Goal: Information Seeking & Learning: Learn about a topic

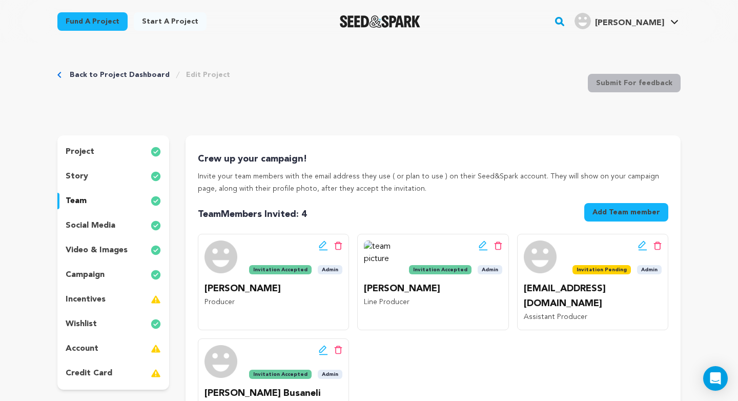
click at [378, 28] on div at bounding box center [380, 21] width 142 height 27
click at [382, 22] on img "Seed&Spark Homepage" at bounding box center [380, 21] width 80 height 12
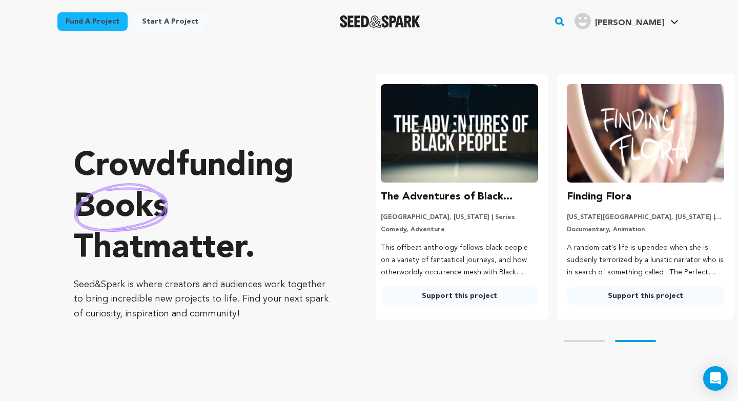
scroll to position [0, 194]
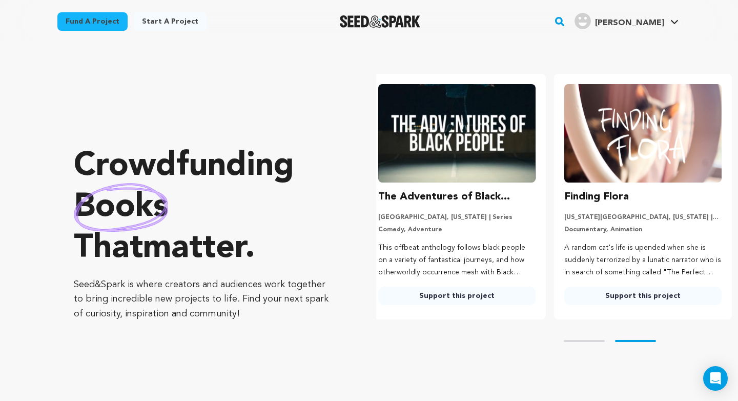
click at [611, 138] on img at bounding box center [642, 133] width 157 height 98
click at [596, 192] on h3 "Finding Flora" at bounding box center [596, 197] width 65 height 16
click at [634, 140] on img at bounding box center [642, 133] width 157 height 98
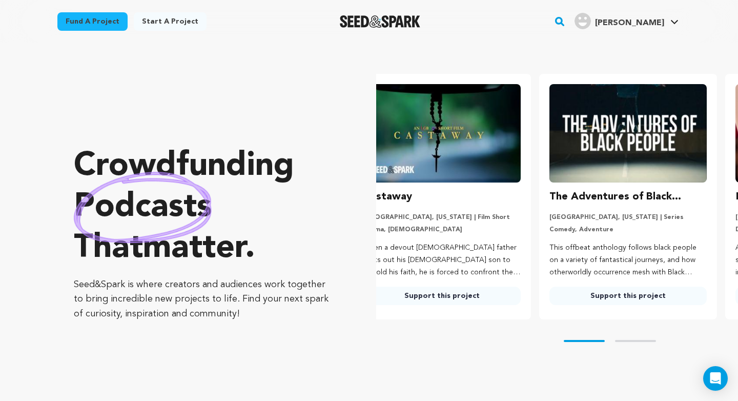
scroll to position [0, 0]
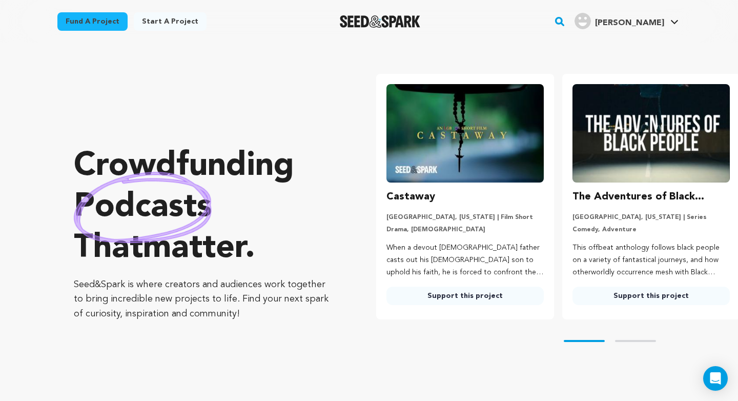
click at [610, 199] on h3 "The Adventures of Black People" at bounding box center [650, 197] width 157 height 16
click at [608, 241] on div "The Adventures of Black People Atlanta, Georgia | Series Comedy, Adventure This…" at bounding box center [650, 247] width 157 height 116
click at [457, 293] on link "Support this project" at bounding box center [464, 295] width 157 height 18
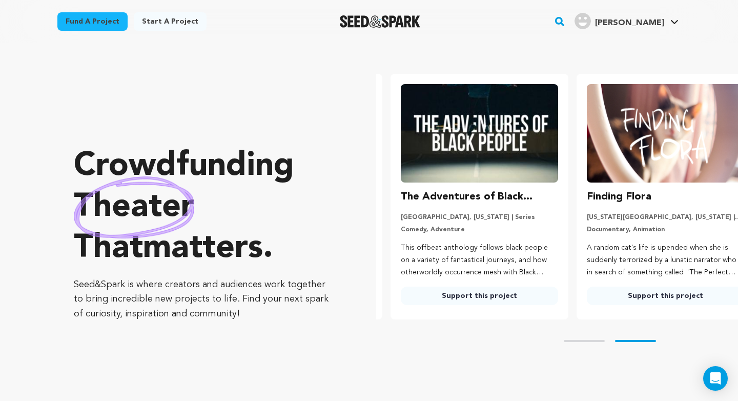
scroll to position [0, 194]
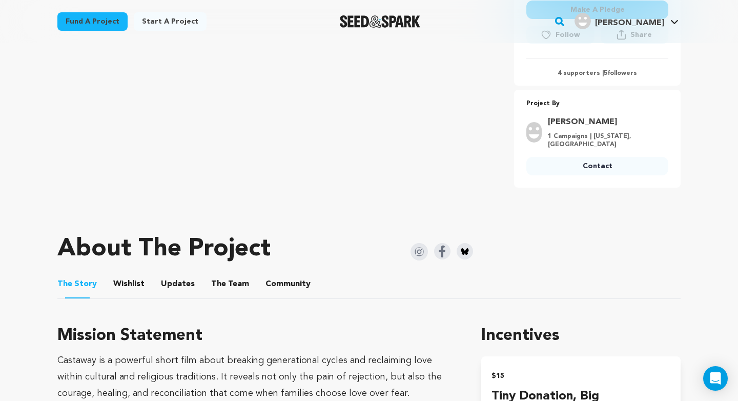
scroll to position [327, 0]
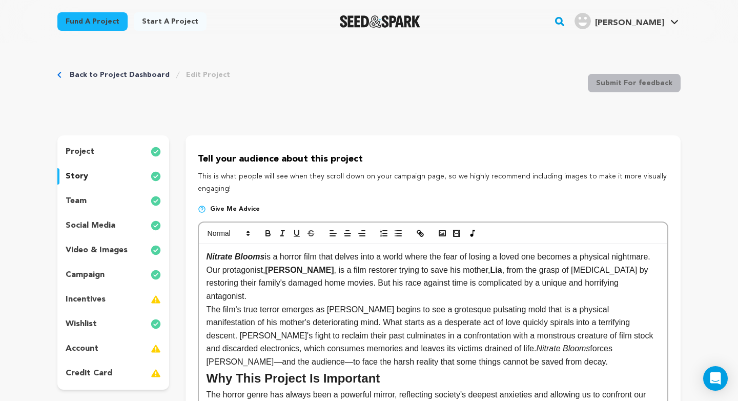
scroll to position [241, 0]
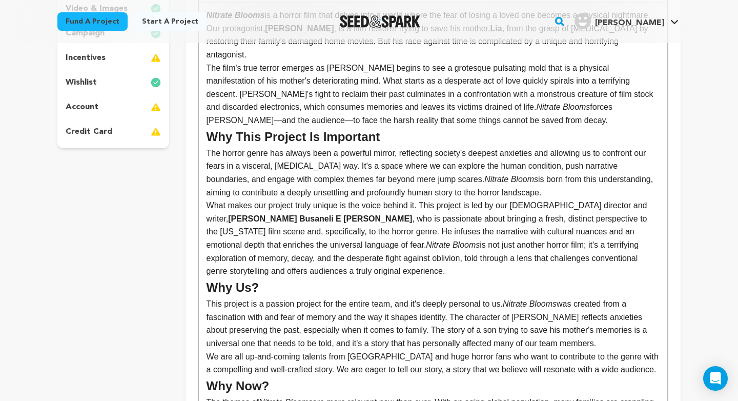
click at [288, 129] on h2 "Why This Project Is Important" at bounding box center [432, 136] width 453 height 19
copy div "Nitrate Blooms is a horror film that delves into a world where the fear of losi…"
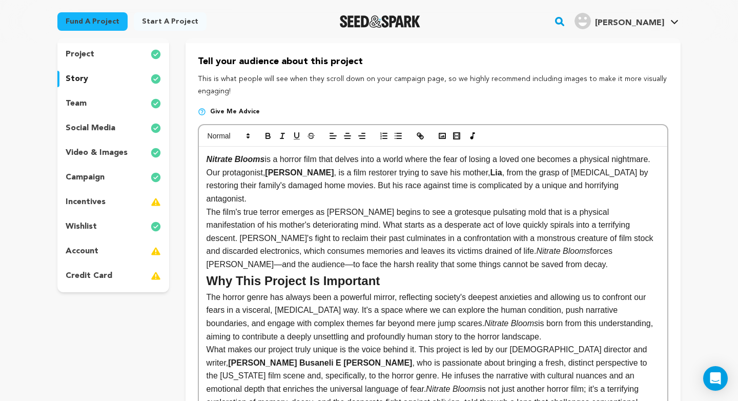
scroll to position [0, 0]
